Goal: Transaction & Acquisition: Purchase product/service

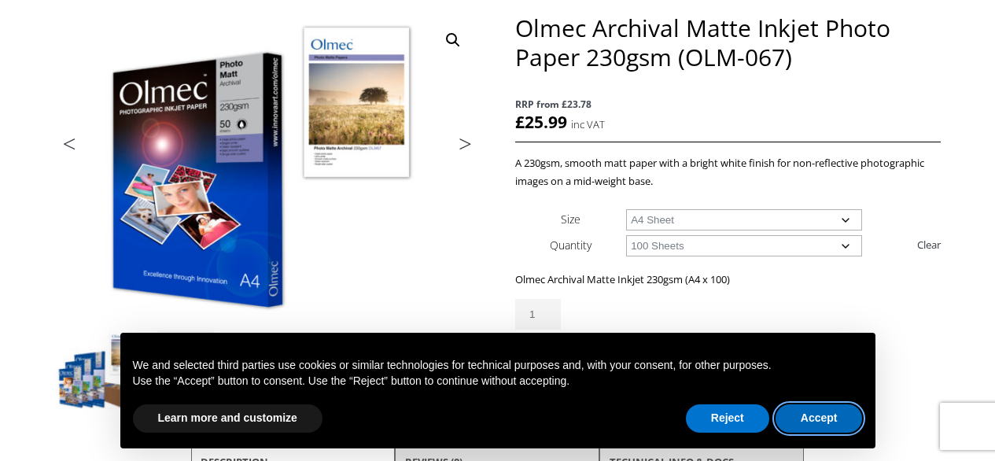
click at [808, 408] on button "Accept" at bounding box center [819, 418] width 87 height 28
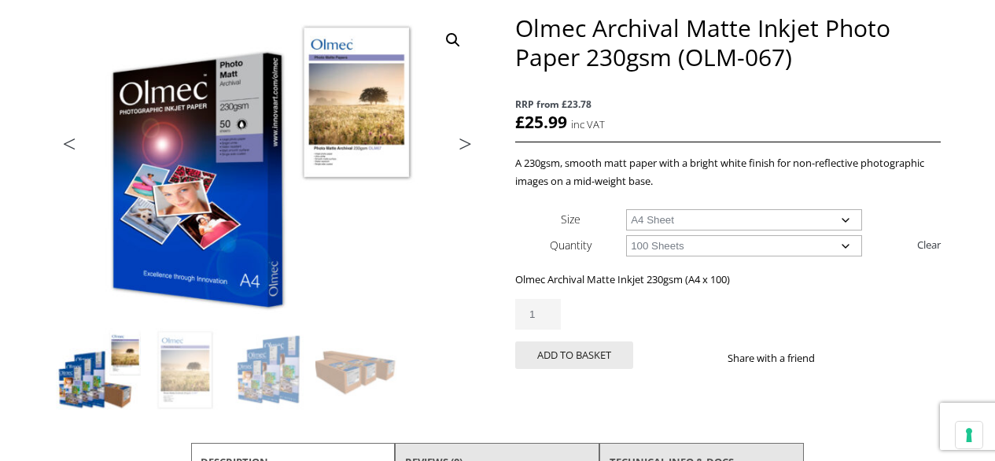
click at [686, 217] on select "Choose an option A4 Sheet A3 Sheet A3+ Sheet A2 Sheet" at bounding box center [744, 219] width 236 height 21
click at [626, 209] on select "Choose an option A4 Sheet A3 Sheet A3+ Sheet A2 Sheet" at bounding box center [744, 219] width 236 height 21
click at [689, 246] on select "Choose an option 50 Sheets 100 Sheets" at bounding box center [744, 245] width 236 height 21
click at [626, 235] on select "Choose an option 50 Sheets 100 Sheets" at bounding box center [744, 245] width 236 height 21
click at [538, 243] on th "Quantity" at bounding box center [570, 245] width 111 height 26
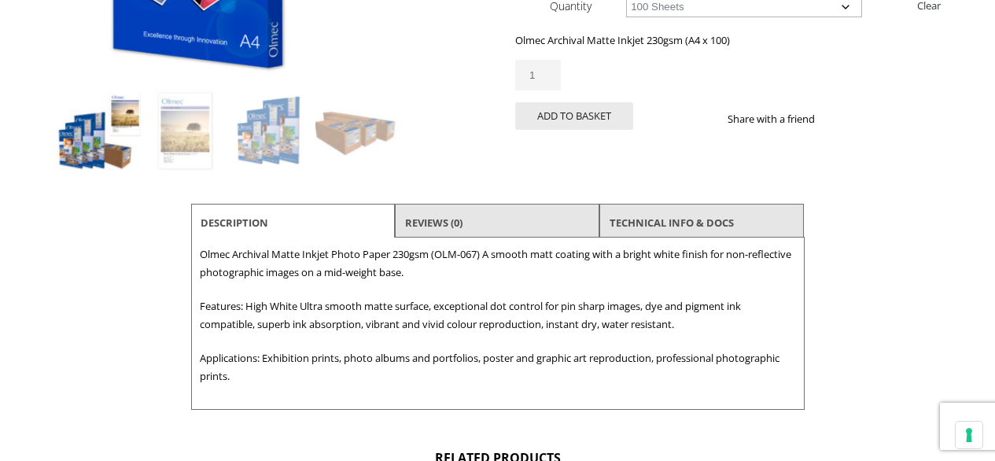
scroll to position [448, 0]
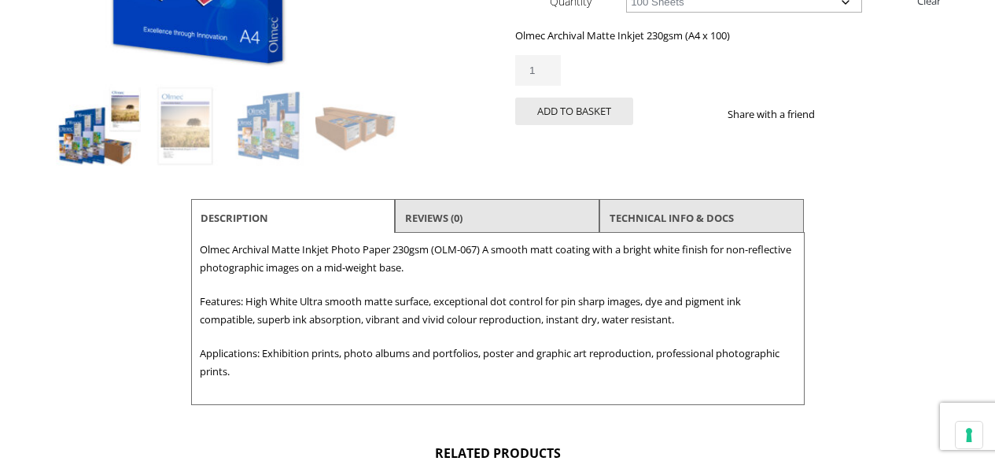
click at [502, 204] on li "Reviews (0)" at bounding box center [497, 218] width 205 height 38
click at [649, 226] on link "TECHNICAL INFO & DOCS" at bounding box center [672, 218] width 124 height 28
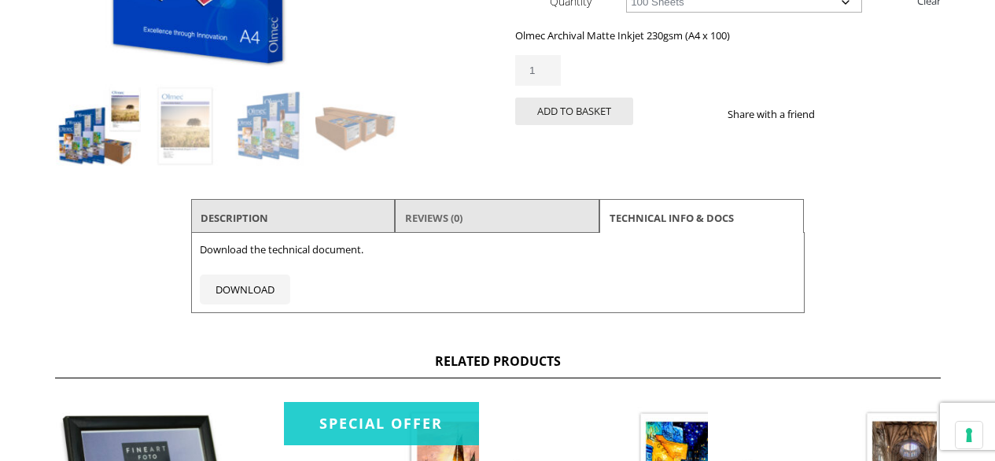
click at [444, 220] on link "Reviews (0)" at bounding box center [433, 218] width 57 height 28
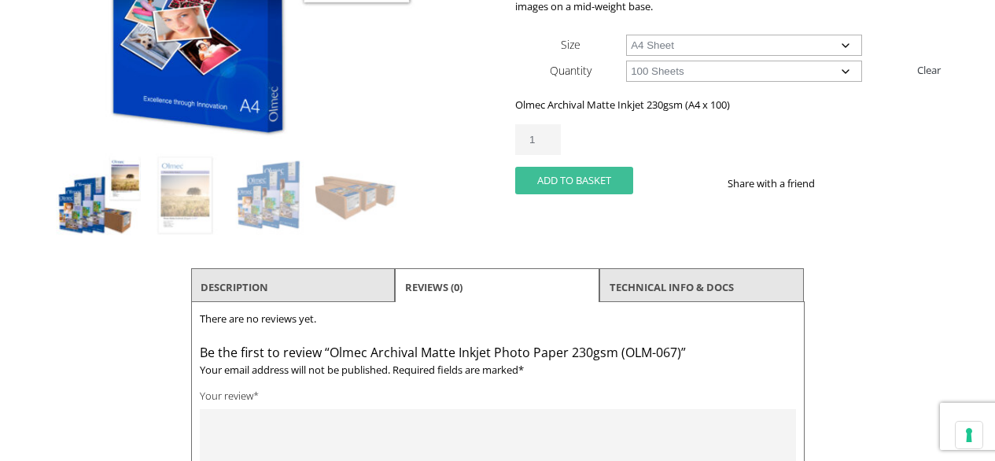
scroll to position [371, 0]
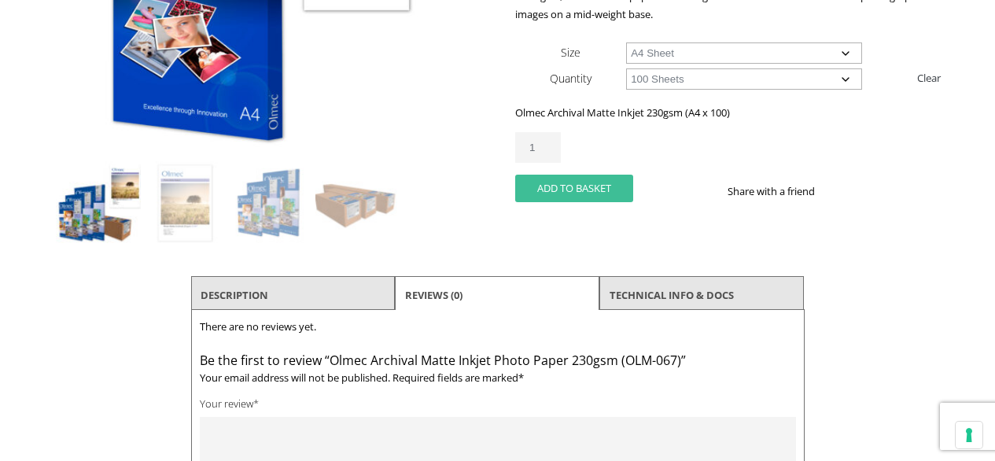
click at [594, 188] on button "Add to basket" at bounding box center [574, 189] width 118 height 28
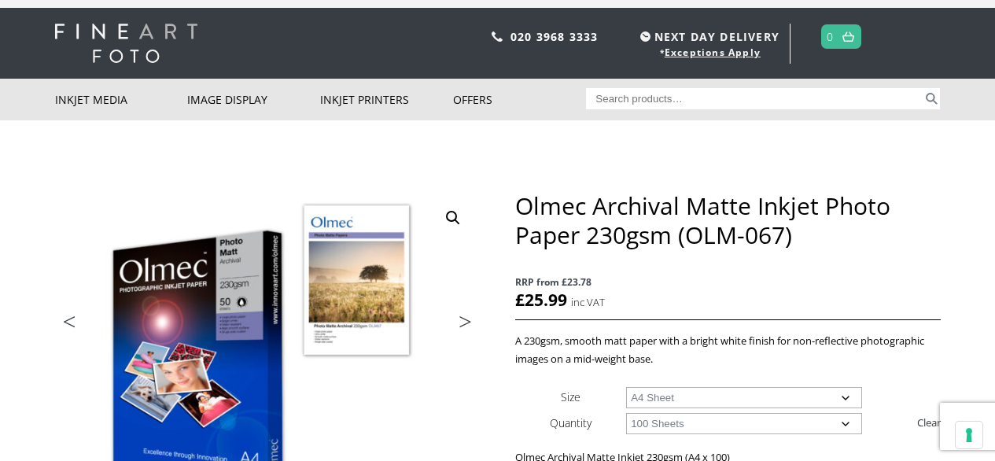
scroll to position [22, 0]
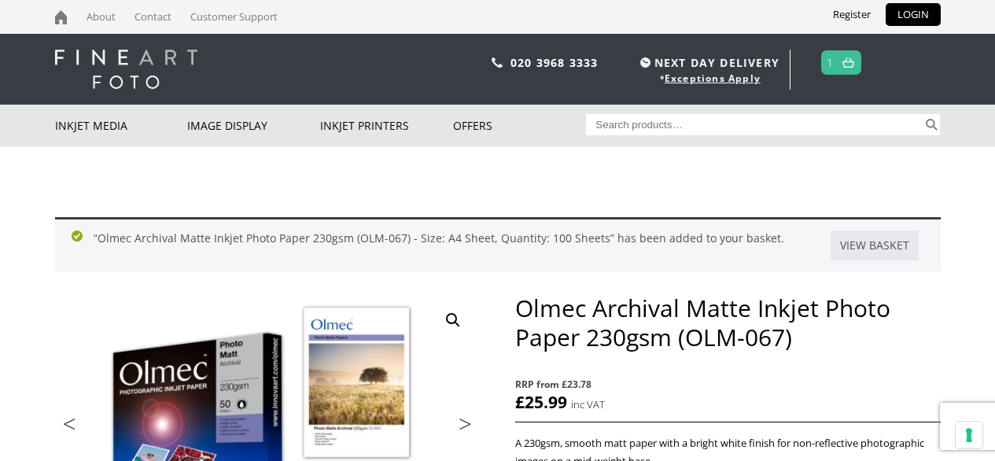
click at [850, 61] on img at bounding box center [849, 62] width 12 height 10
click at [840, 65] on link at bounding box center [849, 62] width 20 height 23
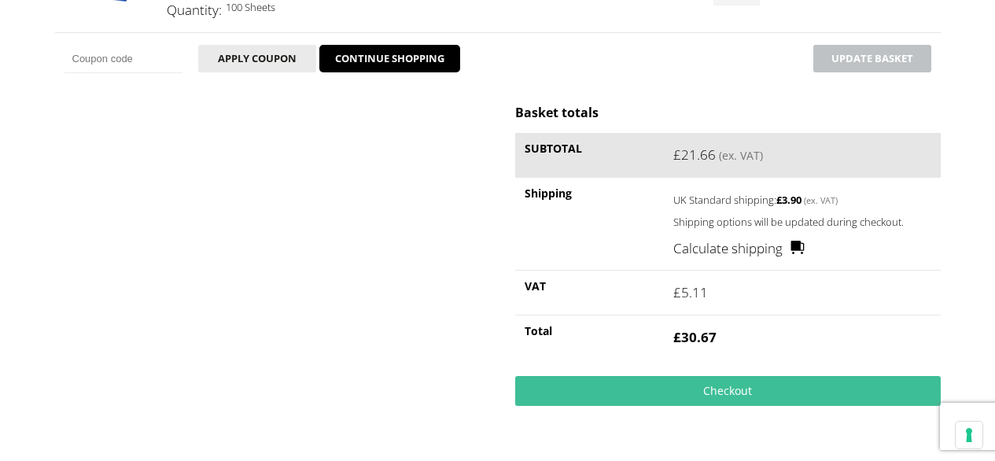
scroll to position [351, 0]
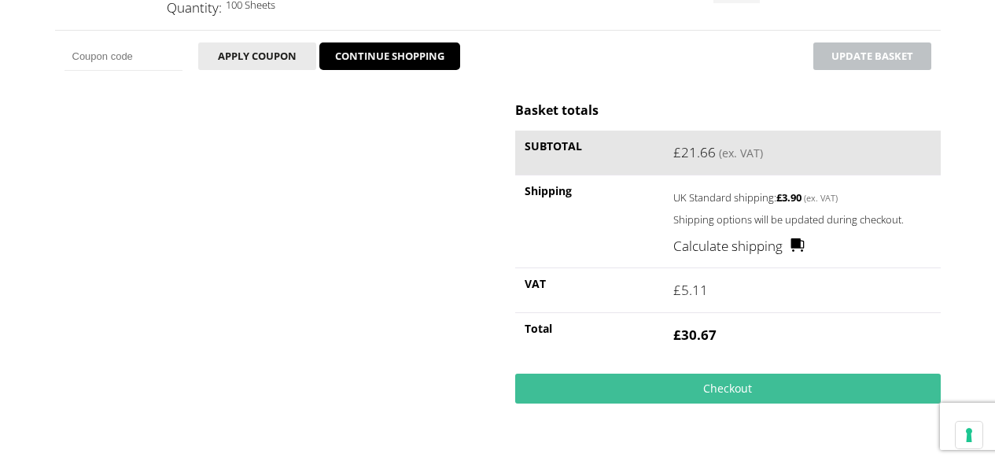
click at [800, 244] on link "Calculate shipping" at bounding box center [739, 246] width 131 height 20
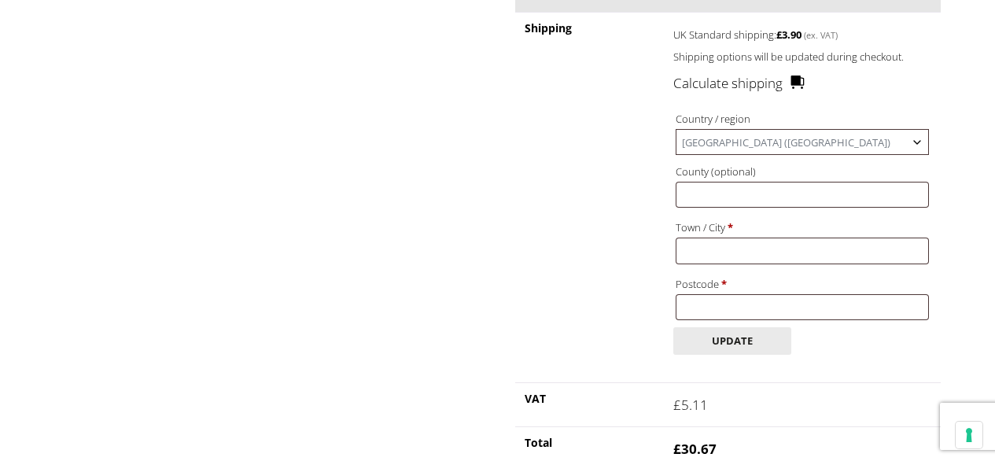
scroll to position [526, 0]
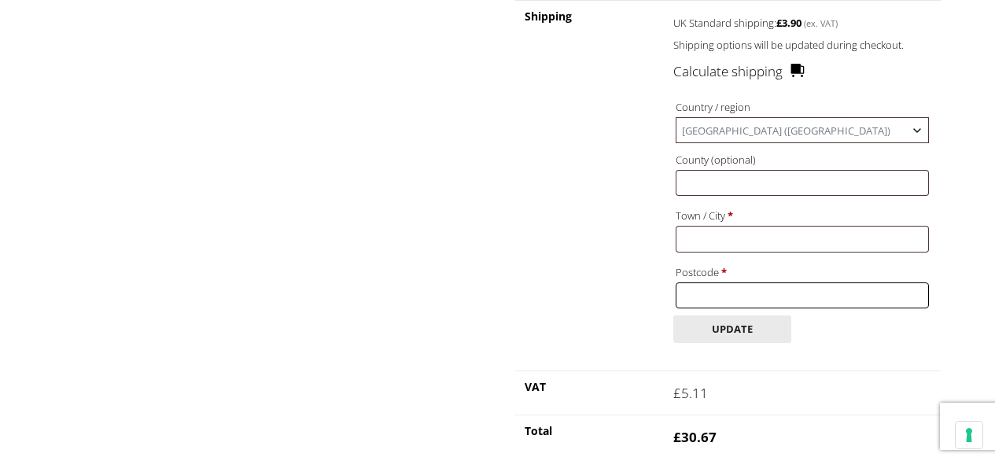
click at [742, 294] on input "Postcode *" at bounding box center [802, 296] width 253 height 26
type input "G73 5AL"
type input "Select state"
type input "[GEOGRAPHIC_DATA]"
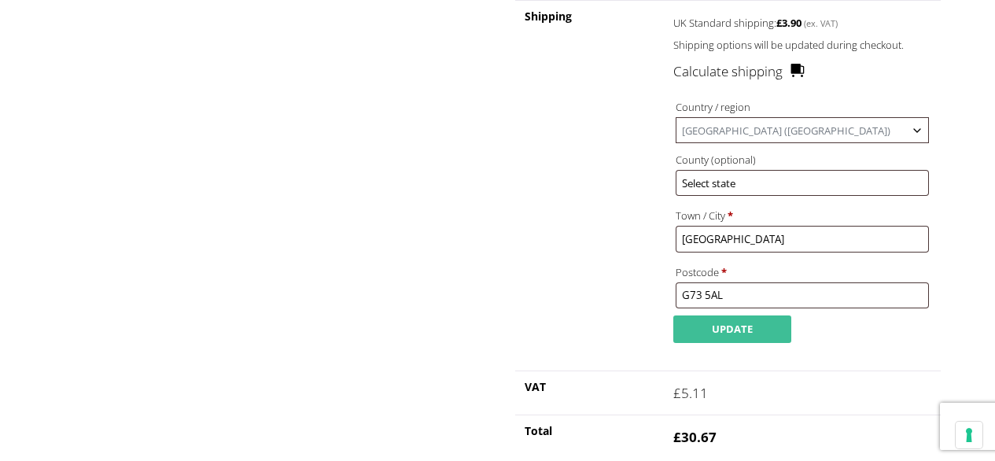
click at [744, 320] on button "Update" at bounding box center [733, 330] width 118 height 28
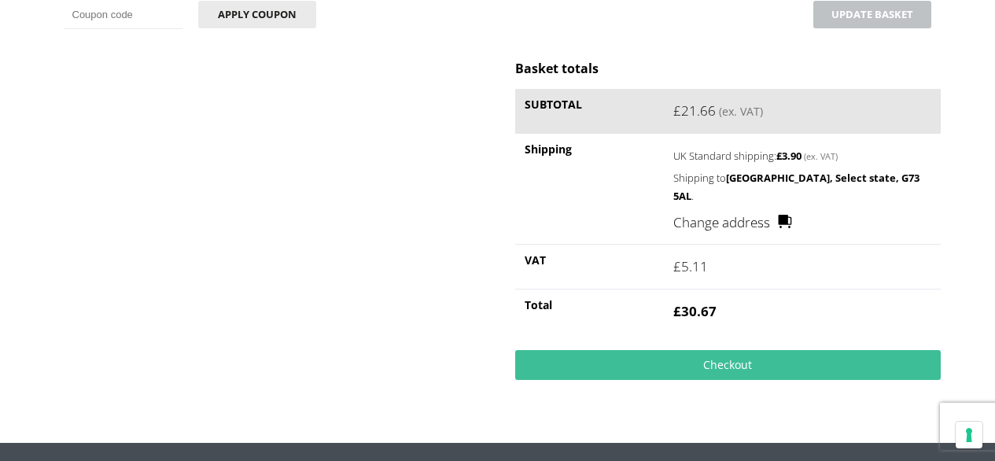
scroll to position [0, 0]
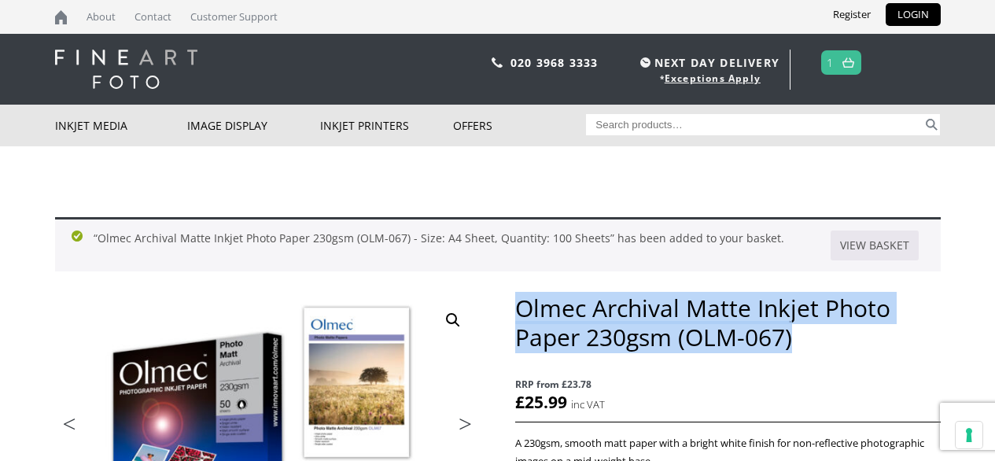
drag, startPoint x: 803, startPoint y: 340, endPoint x: 519, endPoint y: 301, distance: 286.0
click at [519, 301] on h1 "Olmec Archival Matte Inkjet Photo Paper 230gsm (OLM-067)" at bounding box center [727, 323] width 425 height 58
copy h1 "Olmec Archival Matte Inkjet Photo Paper 230gsm (OLM-067)"
click at [848, 68] on link at bounding box center [849, 62] width 20 height 23
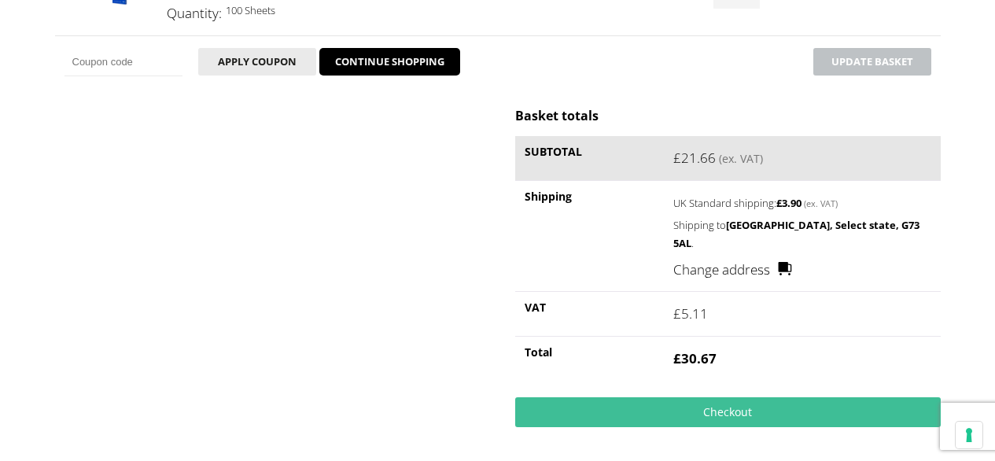
scroll to position [348, 0]
